Goal: Task Accomplishment & Management: Manage account settings

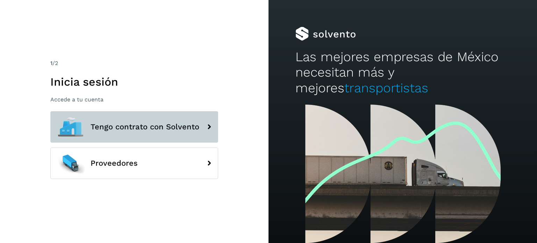
click at [133, 128] on span "Tengo contrato con Solvento" at bounding box center [145, 127] width 109 height 8
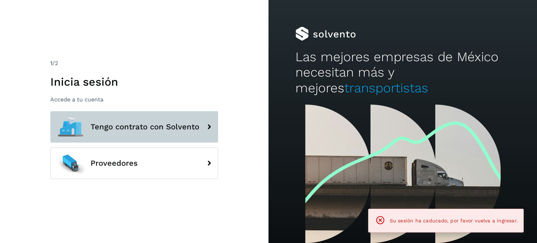
click at [168, 119] on button "Tengo contrato con Solvento" at bounding box center [134, 126] width 168 height 31
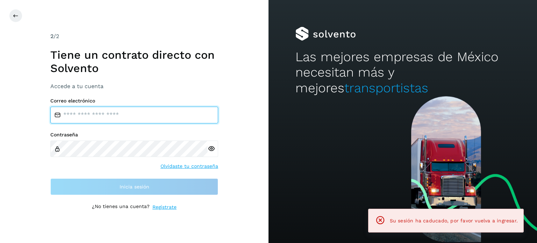
type input "**********"
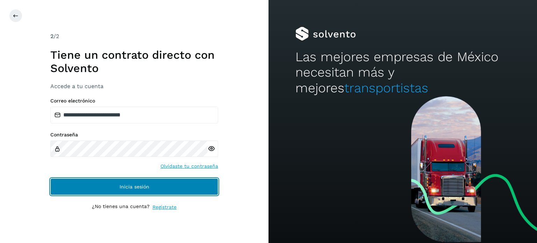
click at [130, 189] on span "Inicia sesión" at bounding box center [135, 186] width 30 height 5
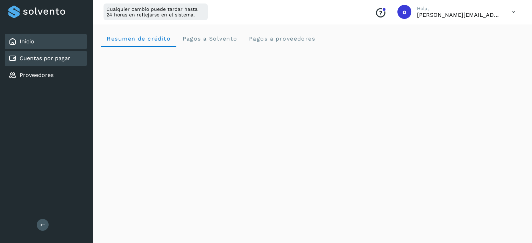
click at [80, 56] on div "Cuentas por pagar" at bounding box center [46, 58] width 82 height 15
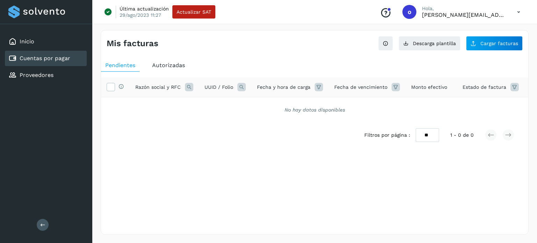
click at [171, 60] on div "Autorizadas" at bounding box center [168, 65] width 41 height 13
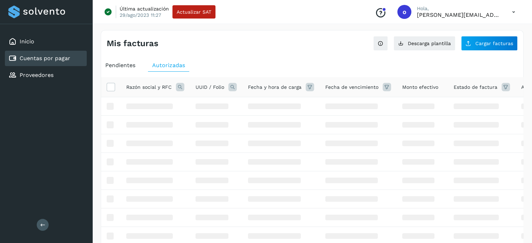
click at [233, 87] on icon at bounding box center [232, 87] width 8 height 8
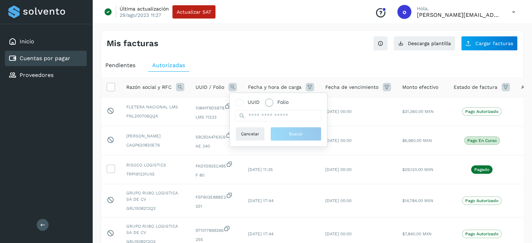
click at [274, 103] on label "Folio" at bounding box center [276, 102] width 23 height 7
click at [279, 117] on input "text" at bounding box center [278, 115] width 86 height 11
click at [300, 116] on input "text" at bounding box center [278, 115] width 86 height 11
type input "****"
click at [299, 133] on span "Buscar" at bounding box center [296, 134] width 14 height 6
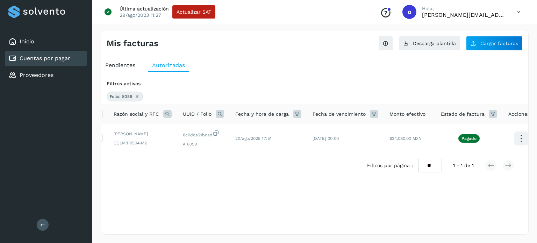
scroll to position [0, 20]
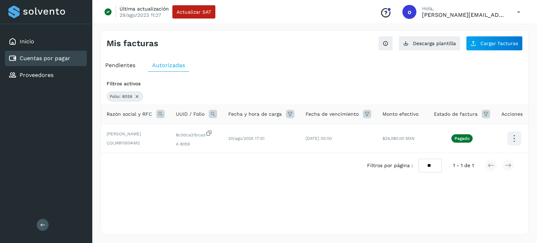
click at [269, 190] on div "Selecciona una fecha" at bounding box center [315, 184] width 428 height 12
click at [428, 212] on div "Mis facturas Ver instrucciones para cargar Facturas Descarga plantilla Cargar f…" at bounding box center [315, 132] width 428 height 205
click at [419, 204] on div "Pendientes Autorizadas Filtros activos Folio: 8059 Razón social y RFC UUID / Fo…" at bounding box center [315, 129] width 428 height 147
click at [409, 224] on div "Mis facturas Ver instrucciones para cargar Facturas Descarga plantilla Cargar f…" at bounding box center [315, 132] width 428 height 205
click at [391, 201] on div "Selecciona una fecha" at bounding box center [315, 196] width 428 height 12
